Goal: Find specific page/section

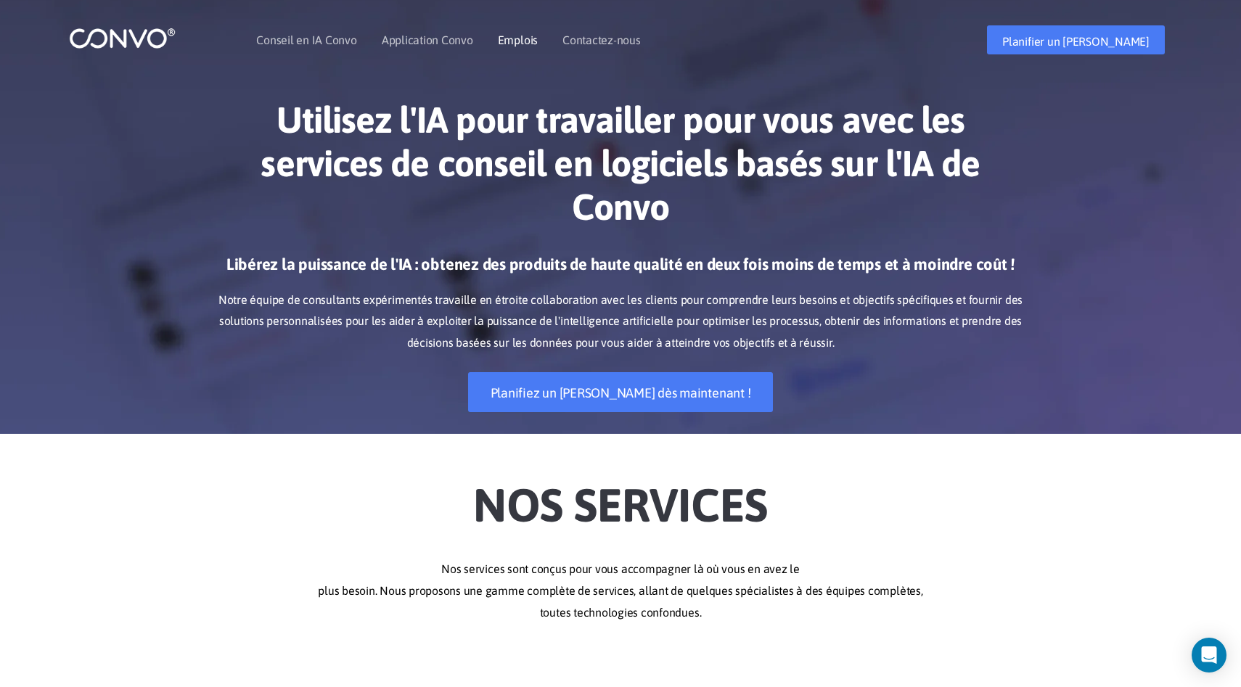
click at [516, 38] on font "Emplois" at bounding box center [518, 39] width 40 height 13
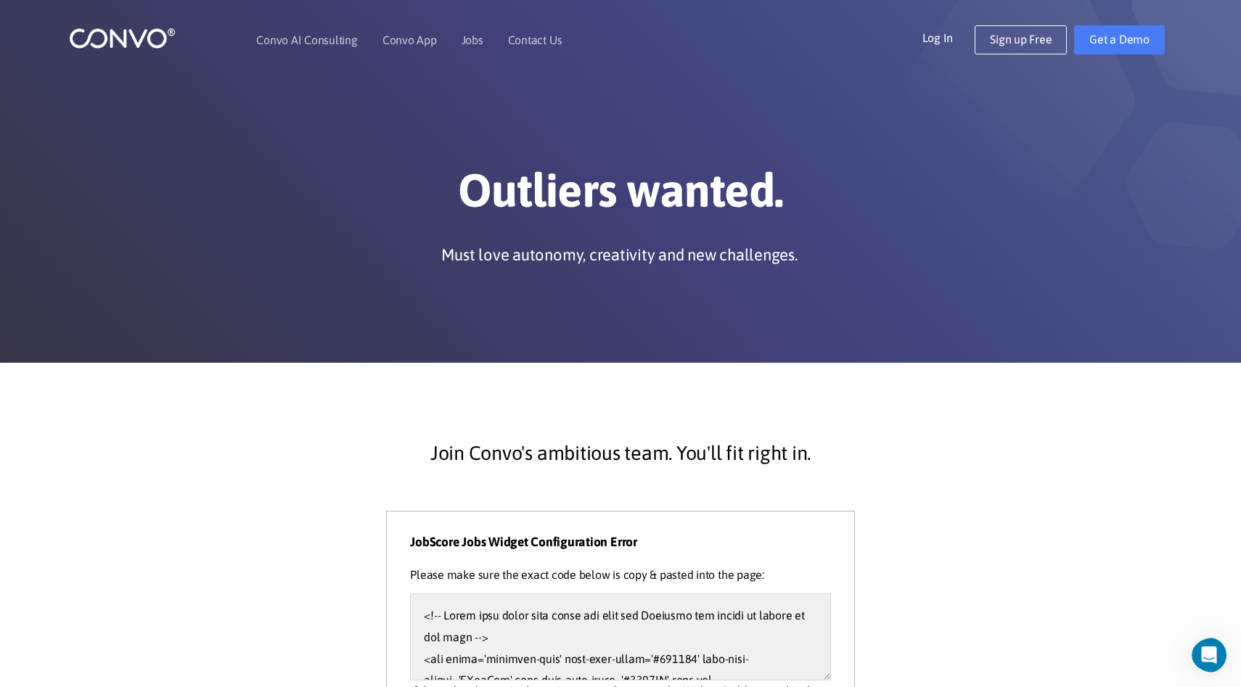
click at [146, 41] on img at bounding box center [122, 38] width 107 height 22
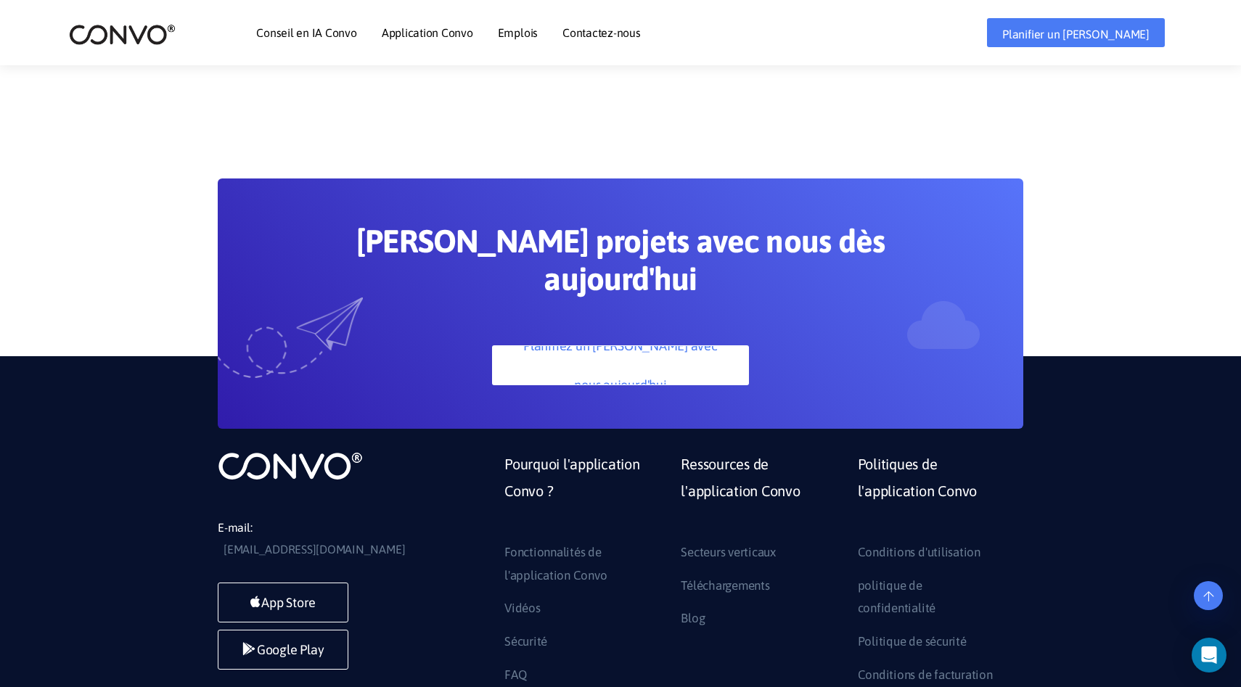
scroll to position [4234, 0]
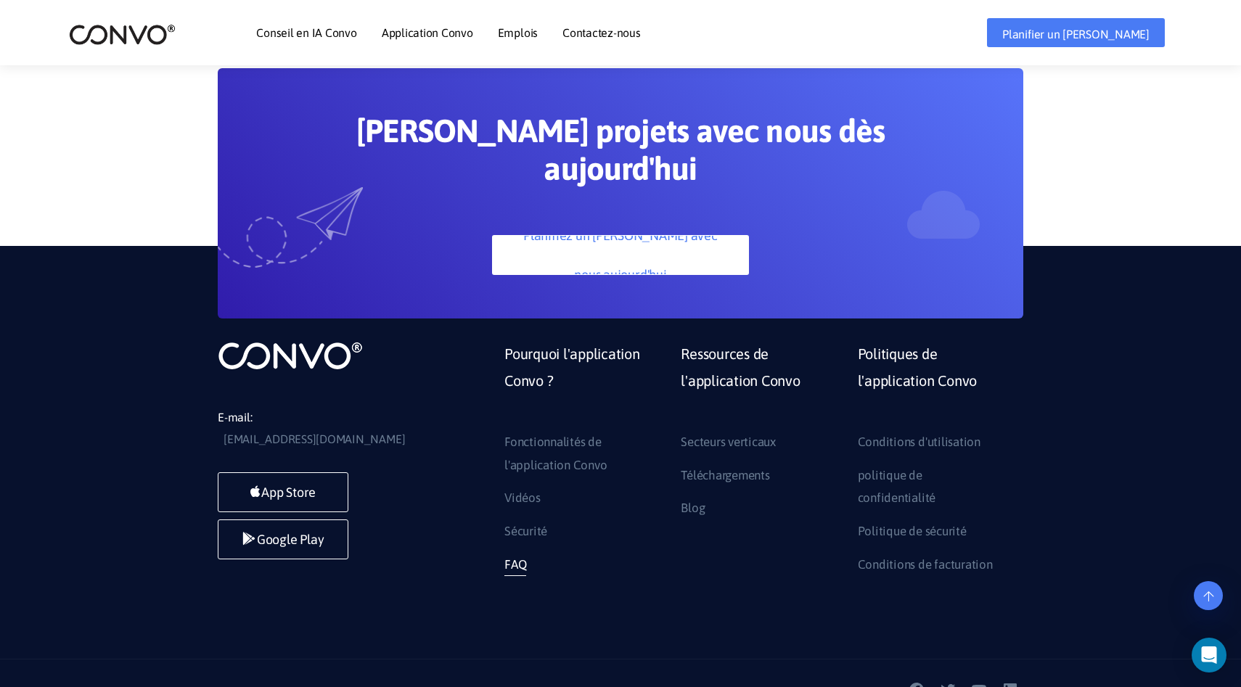
click at [519, 557] on font "FAQ" at bounding box center [515, 564] width 22 height 15
